Goal: Transaction & Acquisition: Download file/media

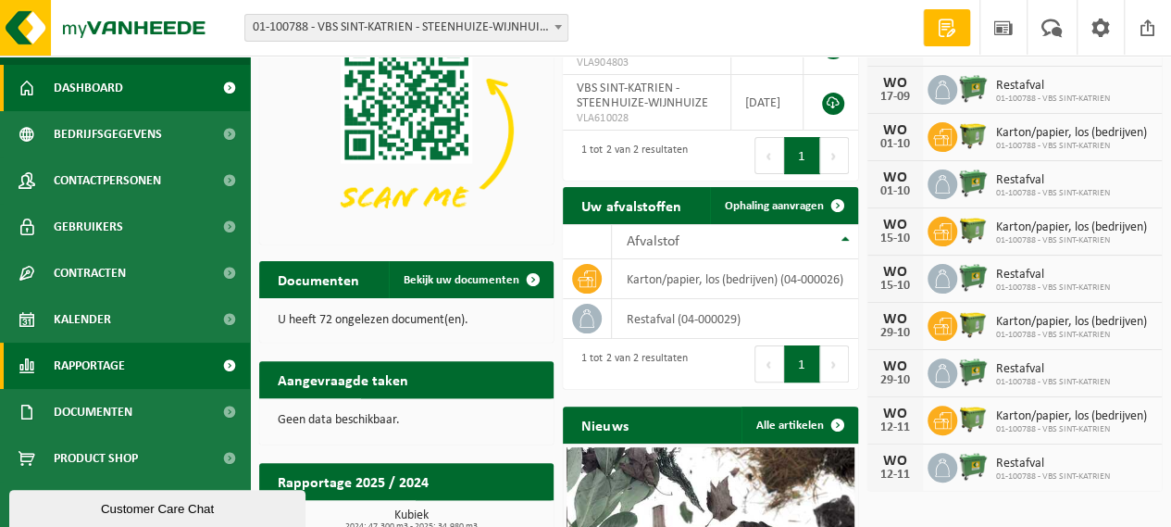
scroll to position [185, 0]
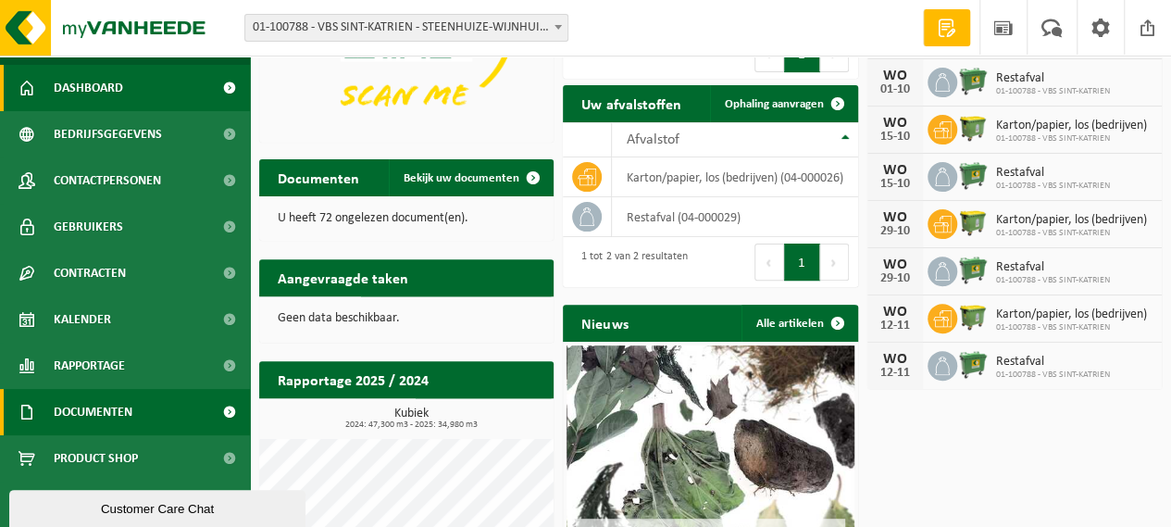
click at [149, 416] on link "Documenten" at bounding box center [125, 412] width 250 height 46
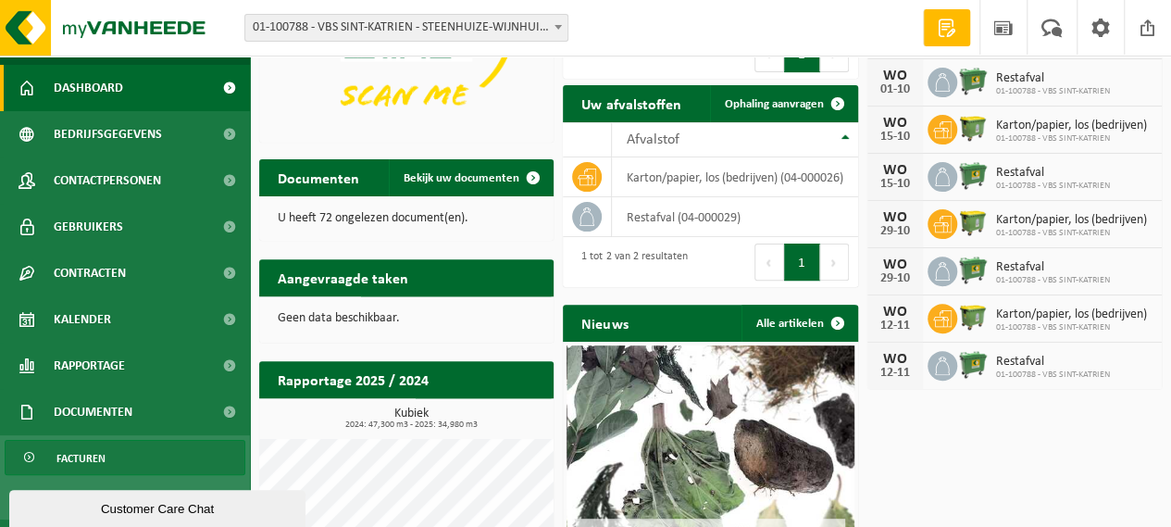
click at [83, 463] on span "Facturen" at bounding box center [80, 458] width 49 height 35
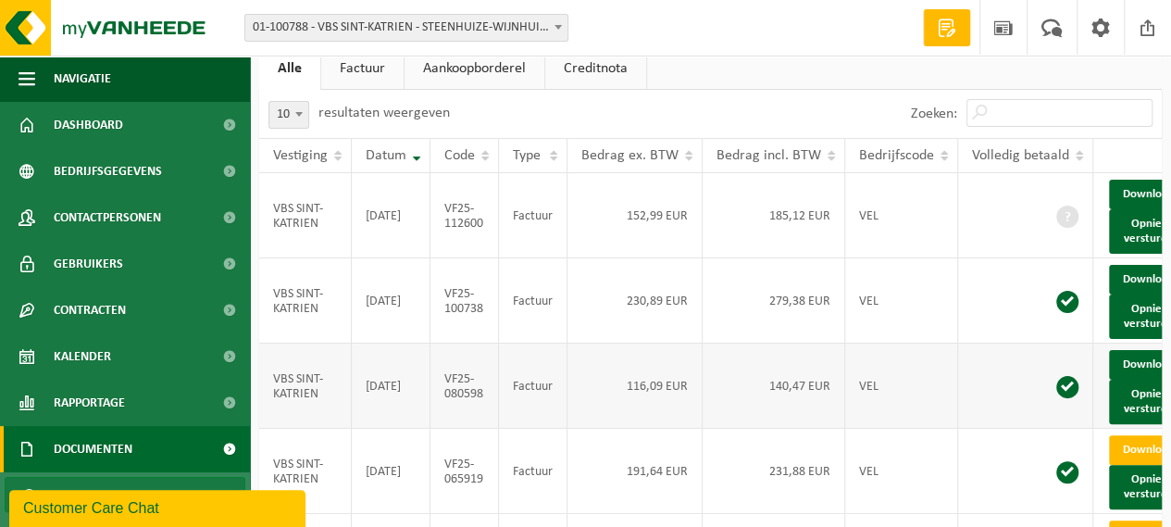
scroll to position [93, 0]
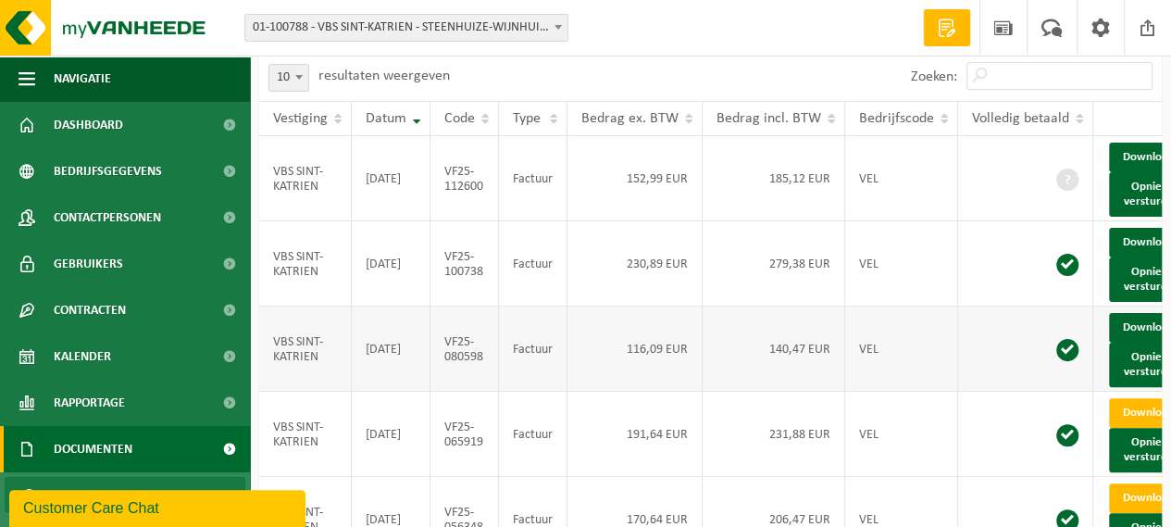
click at [1057, 361] on span at bounding box center [1068, 350] width 22 height 22
click at [1152, 343] on link "Download" at bounding box center [1154, 328] width 91 height 30
click at [1130, 343] on link "Download" at bounding box center [1154, 328] width 91 height 30
